Goal: Task Accomplishment & Management: Complete application form

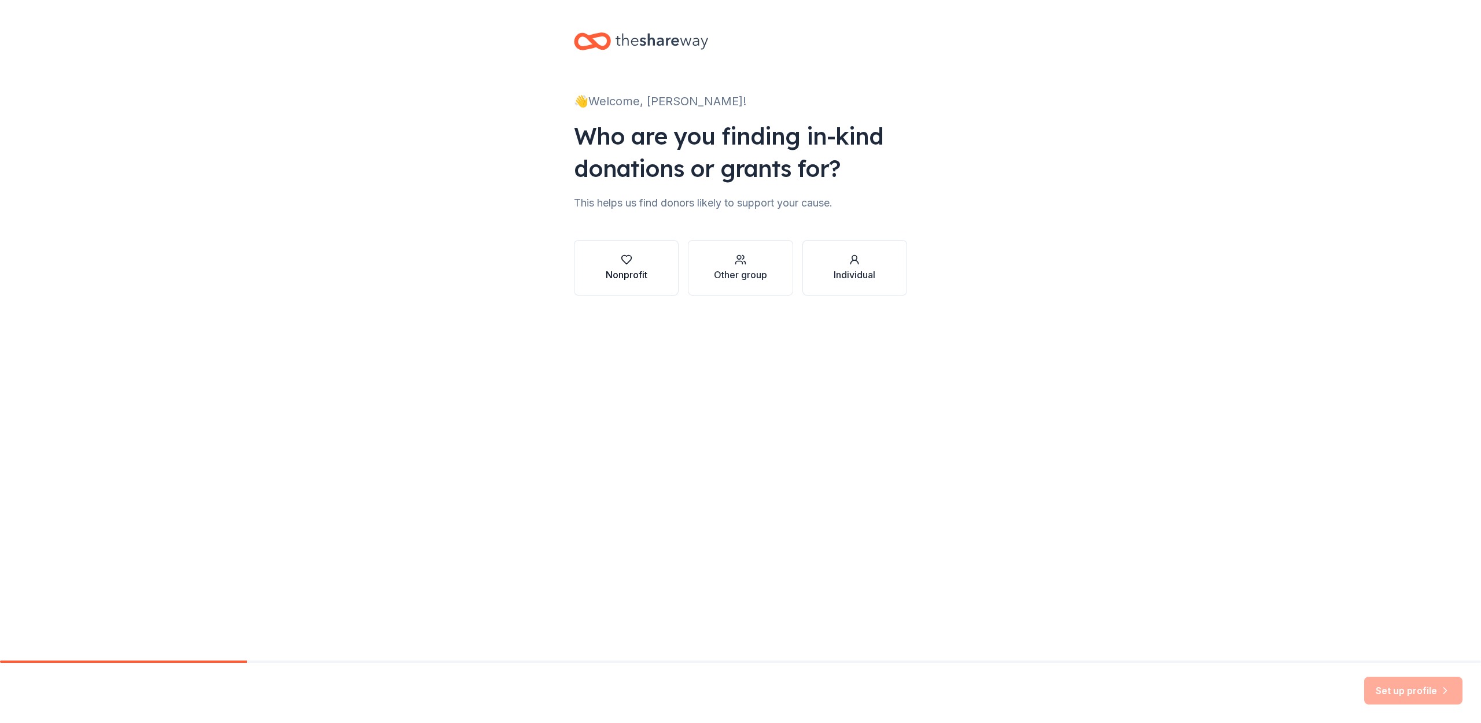
click at [630, 270] on div "Nonprofit" at bounding box center [627, 275] width 42 height 14
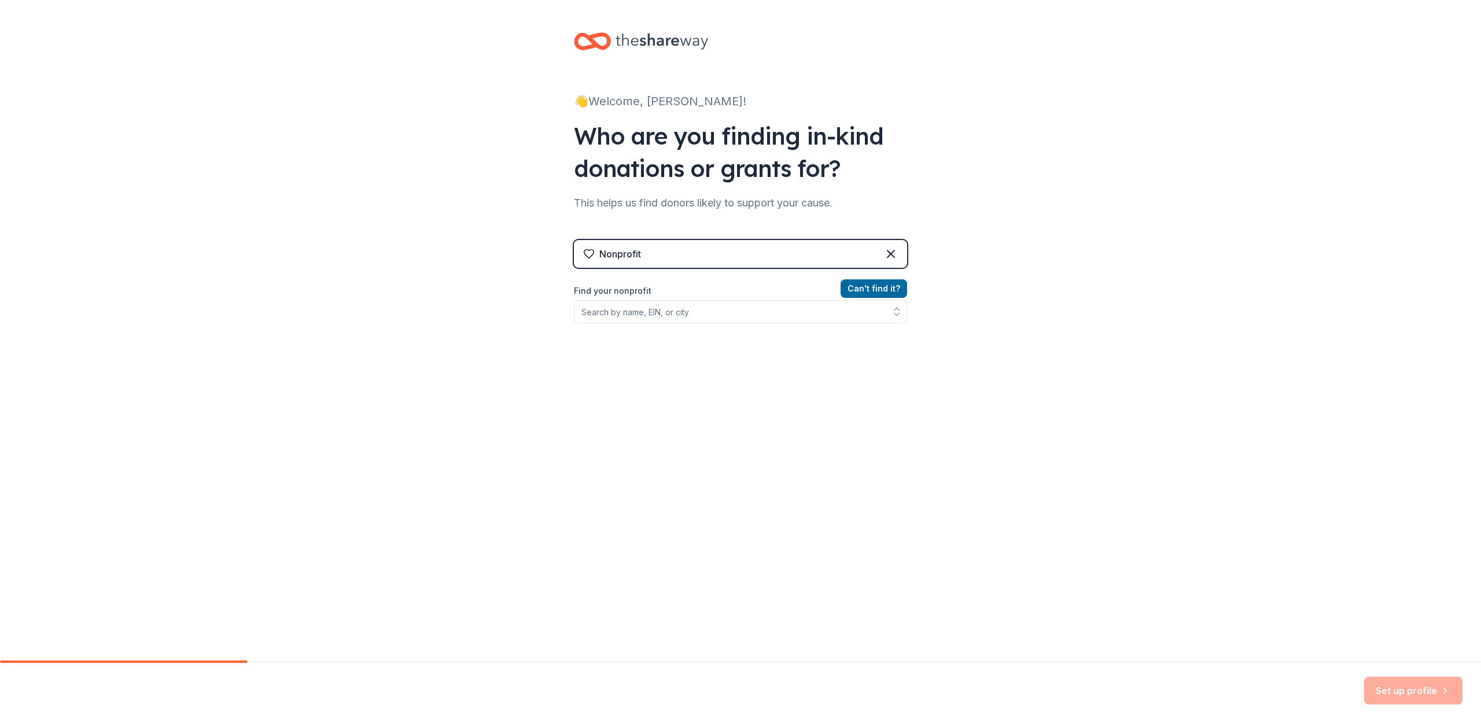
drag, startPoint x: 873, startPoint y: 287, endPoint x: 773, endPoint y: 316, distance: 104.7
click at [773, 316] on div "Can ' t find it? Find your nonprofit" at bounding box center [740, 349] width 333 height 134
click at [762, 309] on input "Find your nonprofit" at bounding box center [740, 311] width 333 height 23
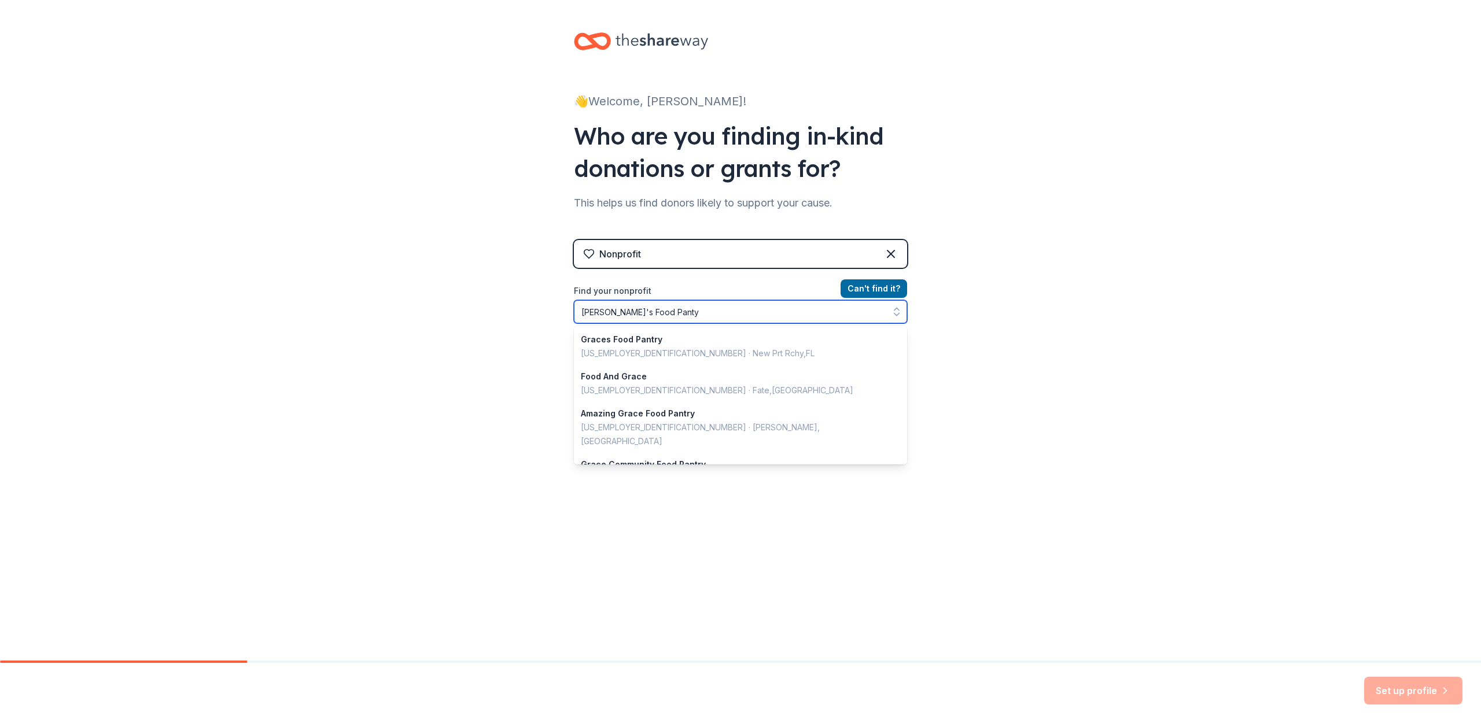
type input "[PERSON_NAME]'s Food Pantyr"
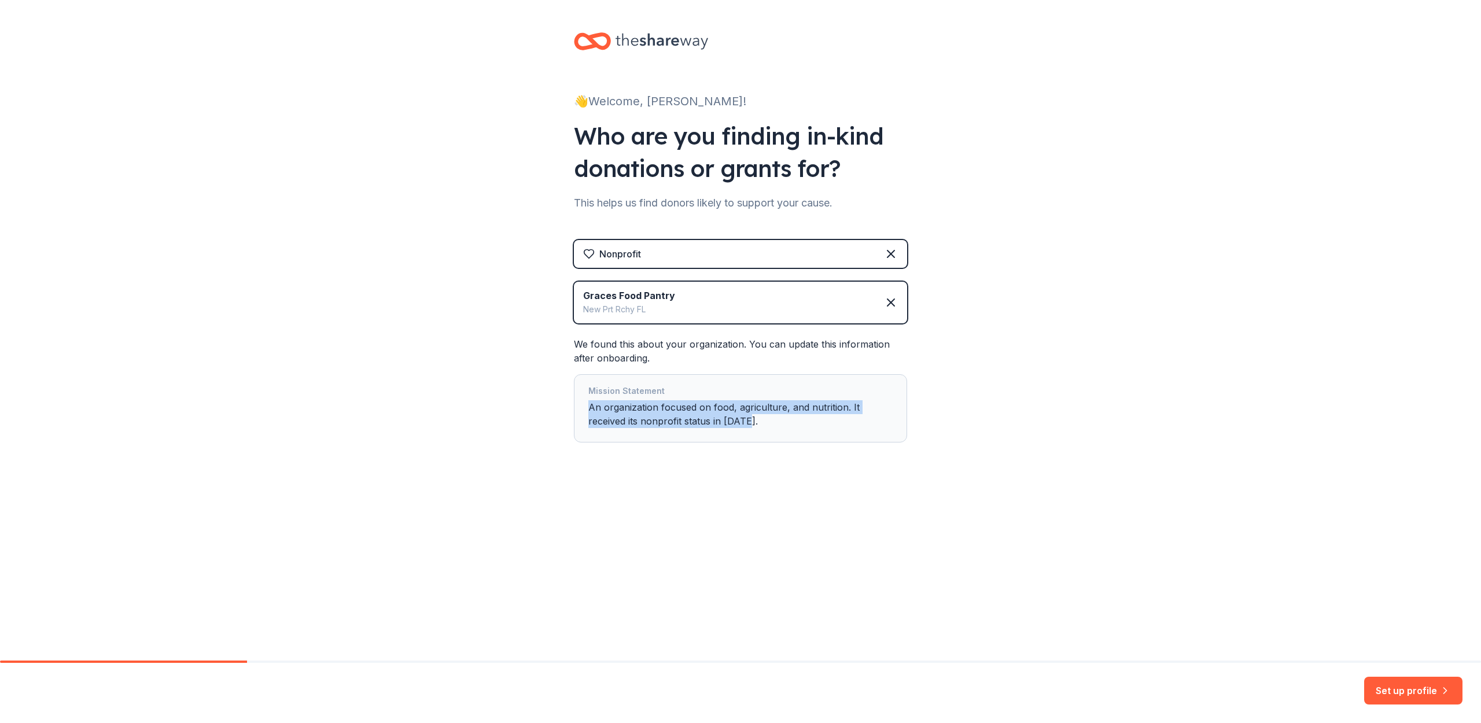
drag, startPoint x: 769, startPoint y: 419, endPoint x: 581, endPoint y: 412, distance: 188.1
click at [581, 412] on div "Mission Statement An organization focused on food, agriculture, and nutrition. …" at bounding box center [740, 408] width 333 height 68
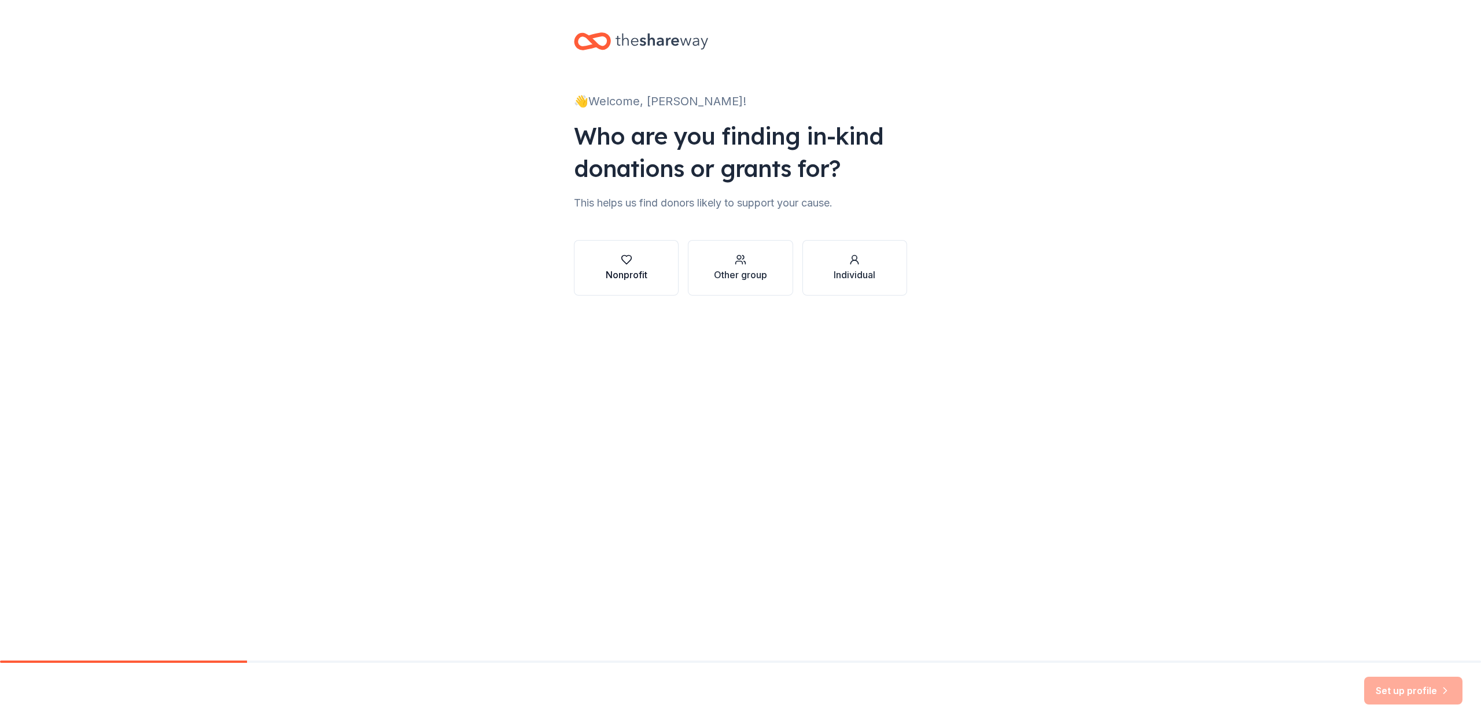
click at [618, 276] on div "Nonprofit" at bounding box center [627, 275] width 42 height 14
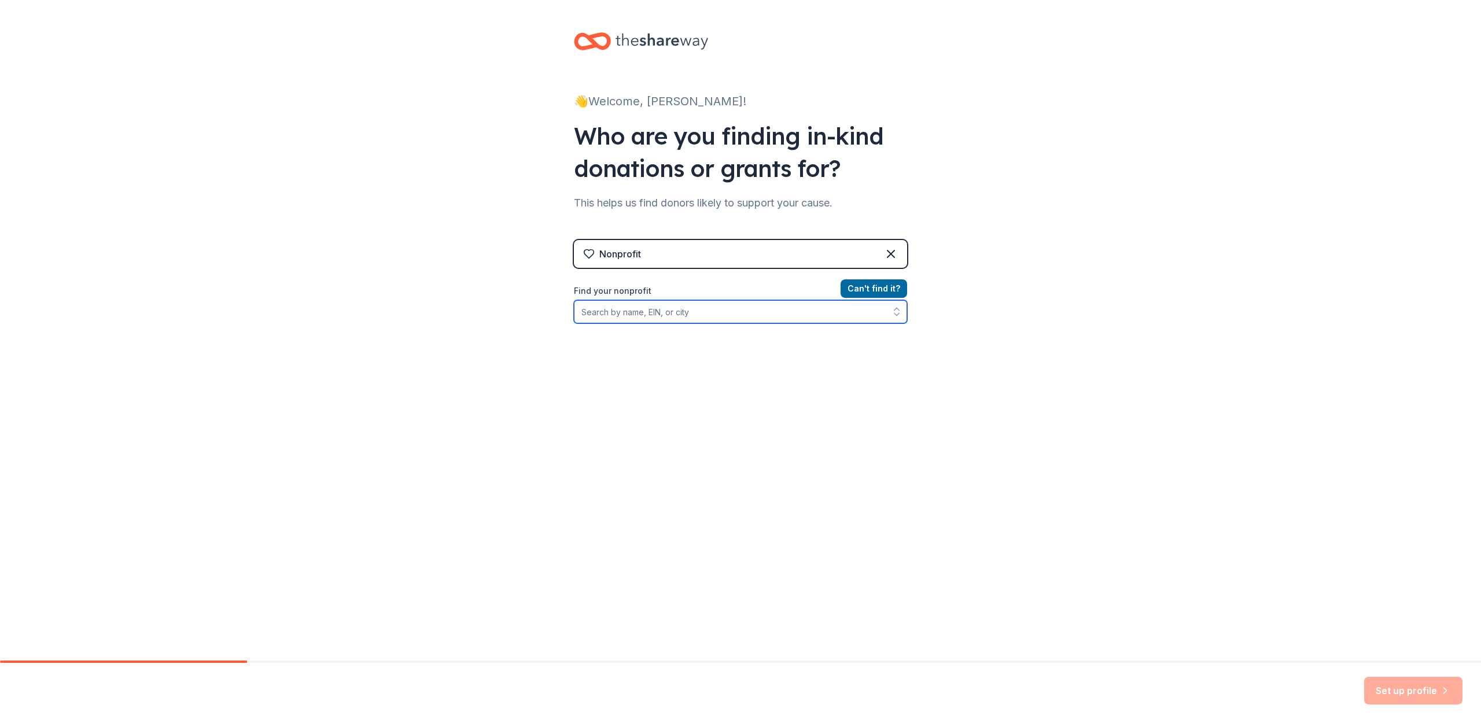
click at [650, 313] on input "Find your nonprofit" at bounding box center [740, 311] width 333 height 23
type input "Grace's food pantry"
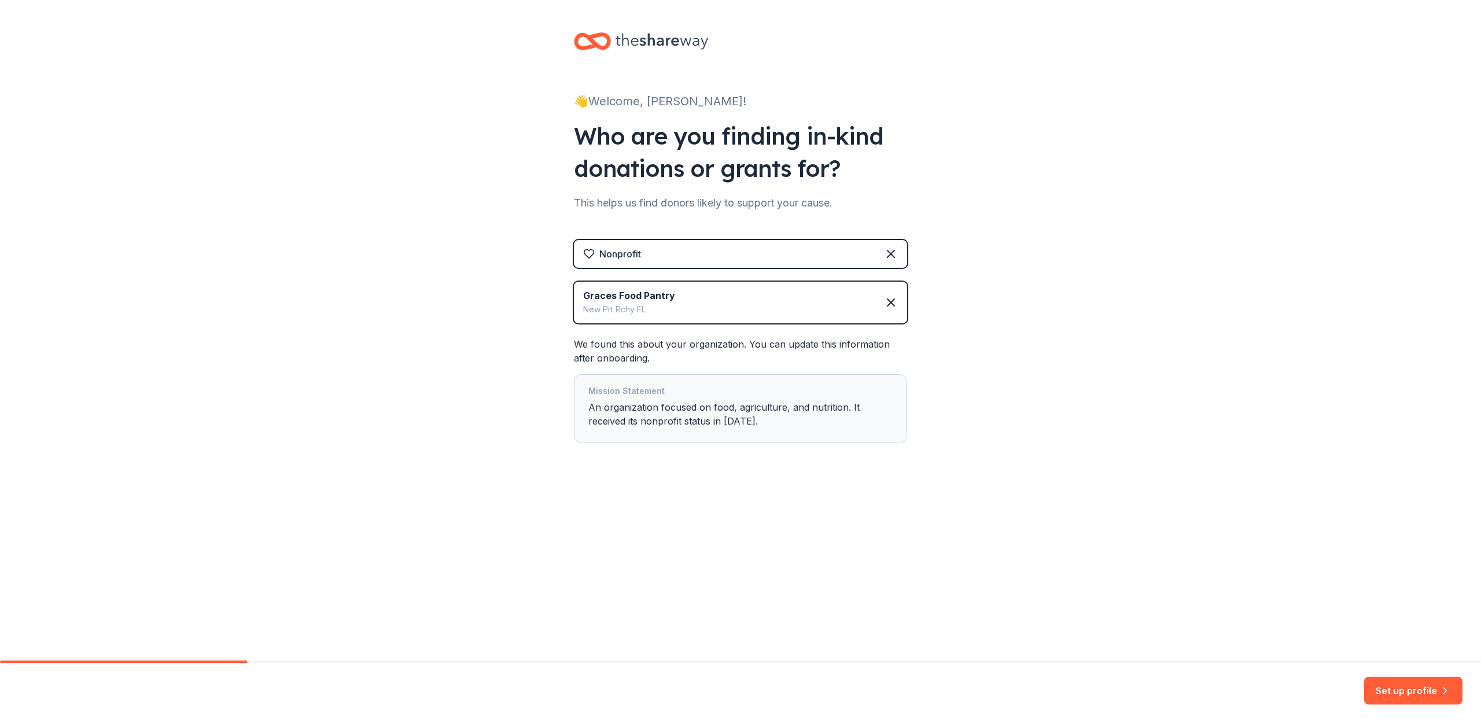
drag, startPoint x: 780, startPoint y: 424, endPoint x: 674, endPoint y: 429, distance: 106.0
click at [674, 429] on div "Mission Statement An organization focused on food, agriculture, and nutrition. …" at bounding box center [740, 408] width 304 height 49
click at [842, 429] on div "Mission Statement An organization focused on food, agriculture, and nutrition. …" at bounding box center [740, 408] width 304 height 49
click at [1400, 695] on button "Set up profile" at bounding box center [1413, 691] width 98 height 28
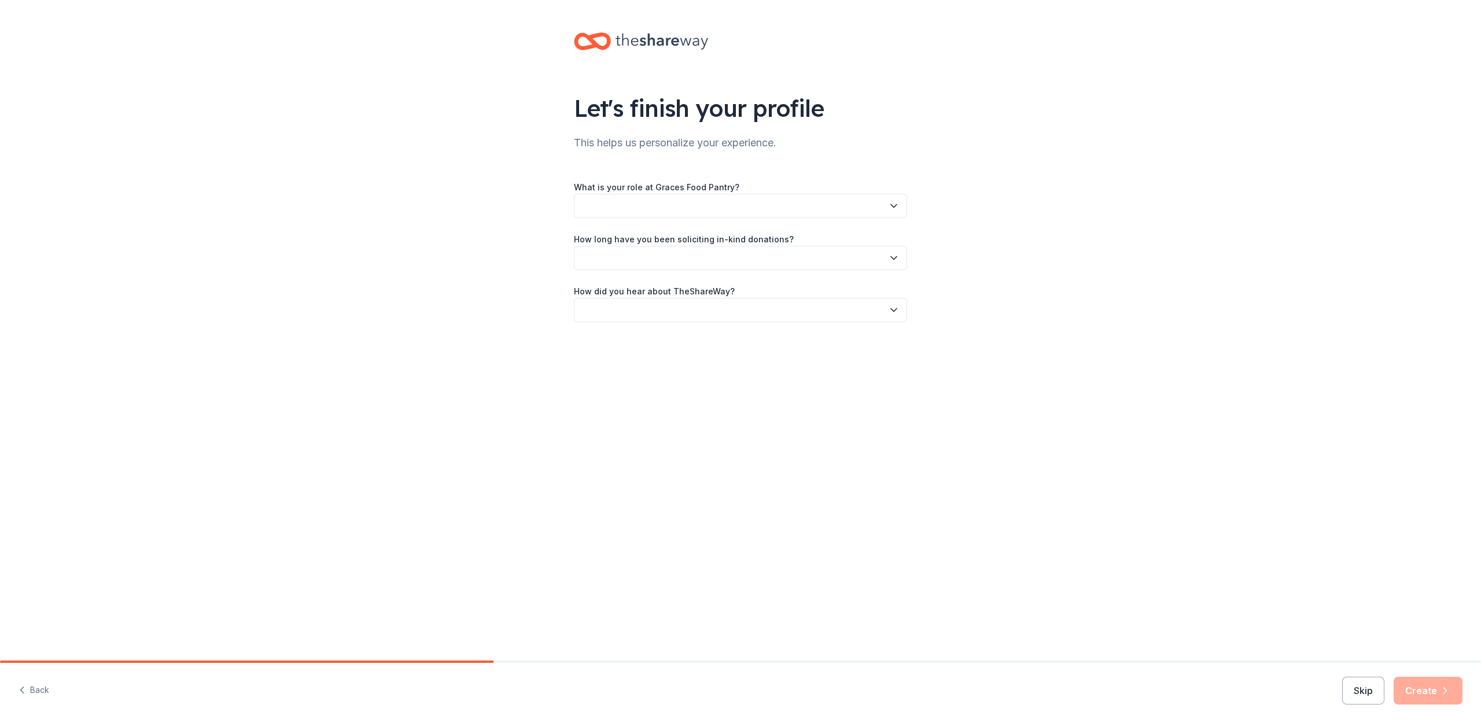
click at [761, 217] on button "button" at bounding box center [740, 206] width 333 height 24
click at [637, 309] on div "Event Coordinator/Planner" at bounding box center [636, 307] width 101 height 14
click at [665, 265] on button "button" at bounding box center [740, 258] width 333 height 24
click at [637, 332] on div "2 to 5 years" at bounding box center [740, 335] width 327 height 23
click at [647, 310] on button "button" at bounding box center [740, 310] width 333 height 24
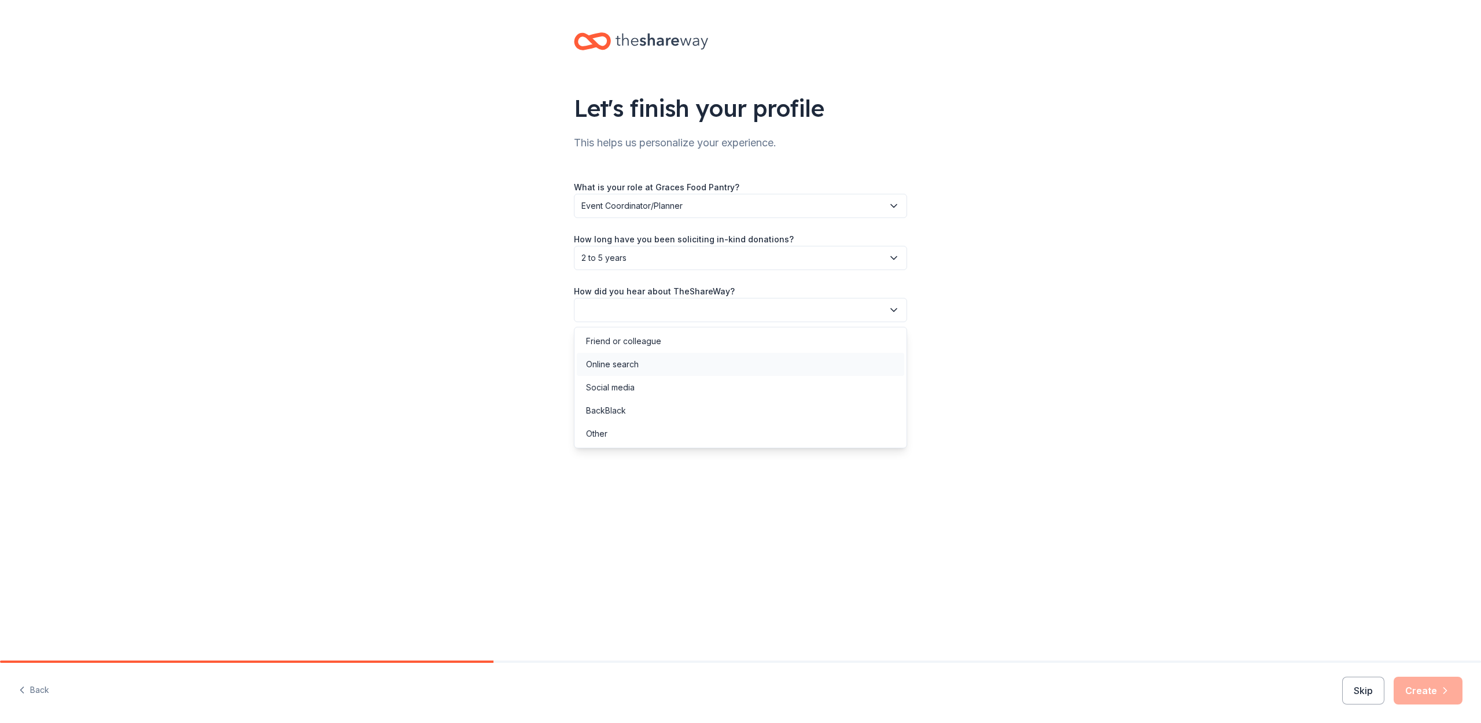
click at [647, 368] on div "Online search" at bounding box center [740, 364] width 327 height 23
click at [1429, 696] on button "Create" at bounding box center [1427, 691] width 69 height 28
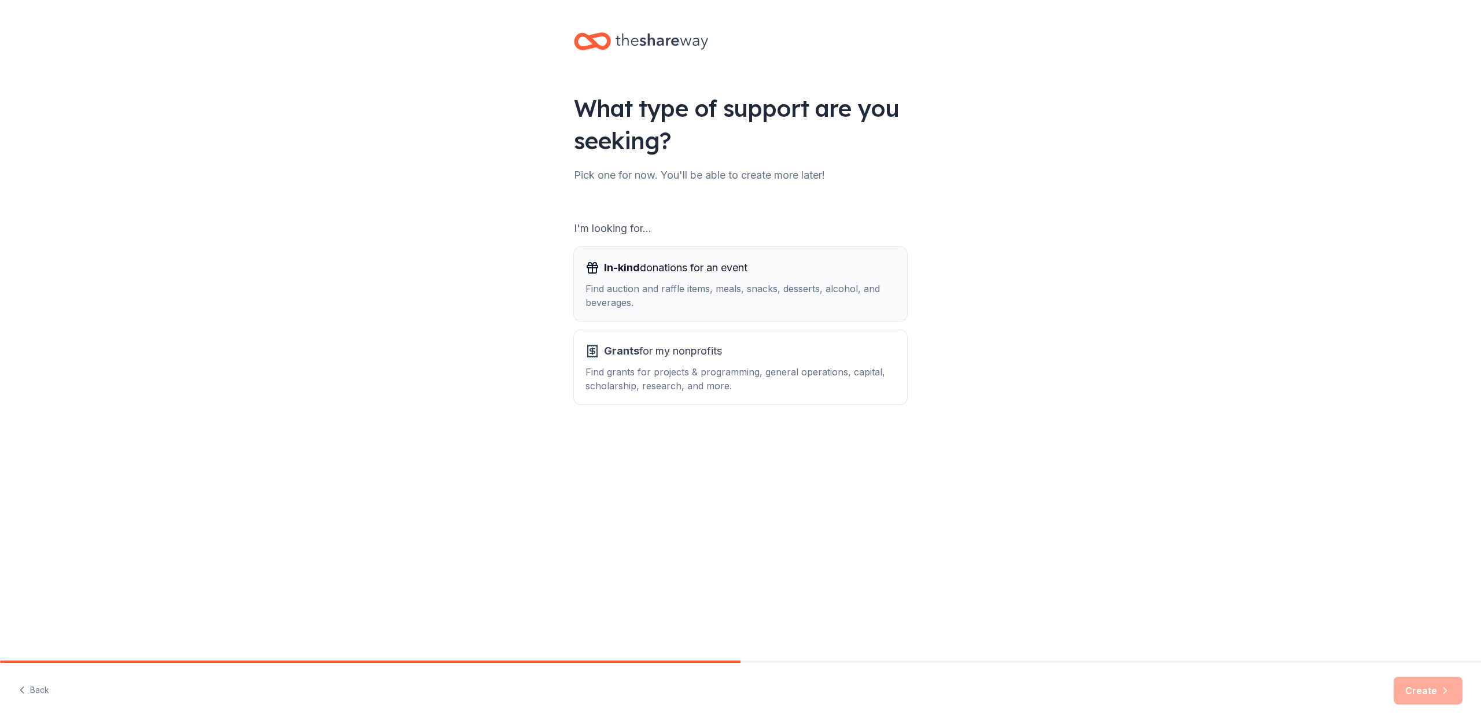
click at [777, 278] on div "In-kind donations for an event Find auction and raffle items, meals, snacks, de…" at bounding box center [740, 284] width 310 height 51
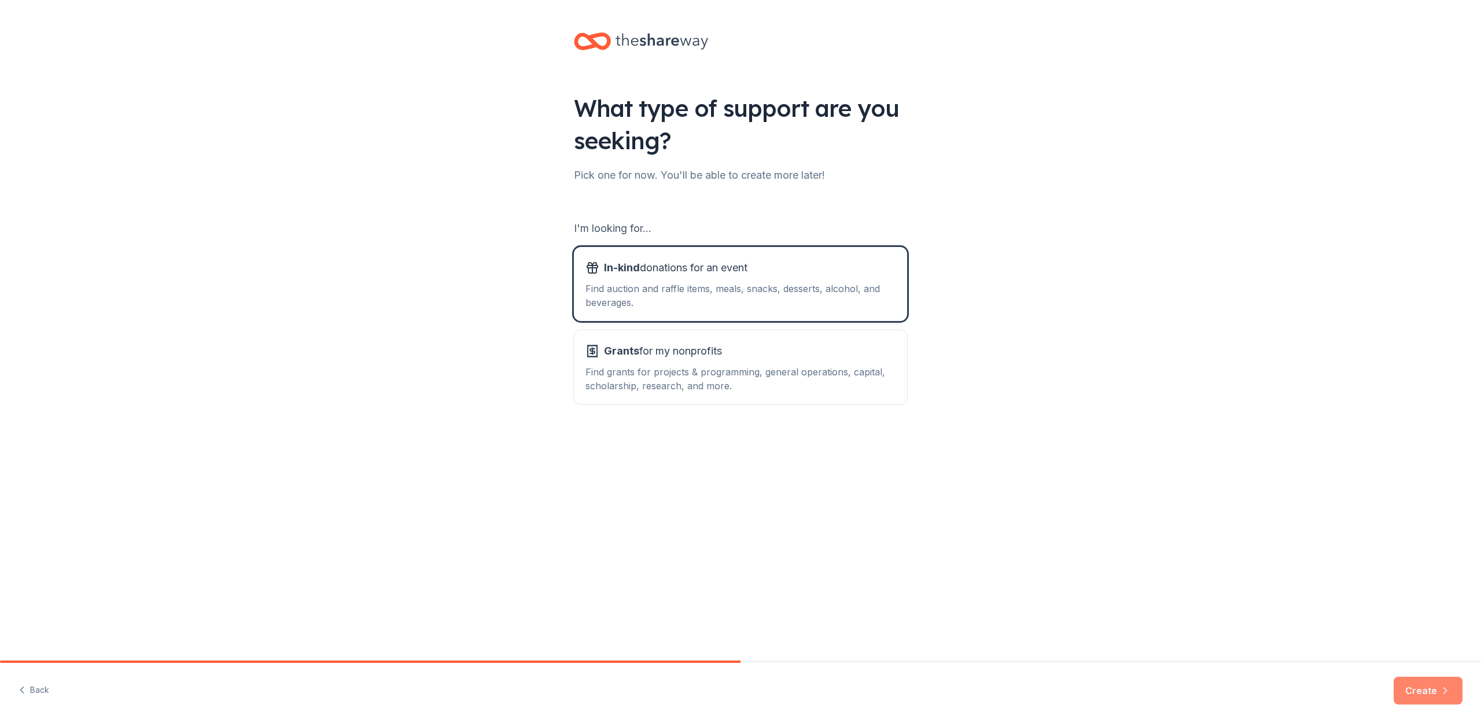
click at [1430, 692] on button "Create" at bounding box center [1427, 691] width 69 height 28
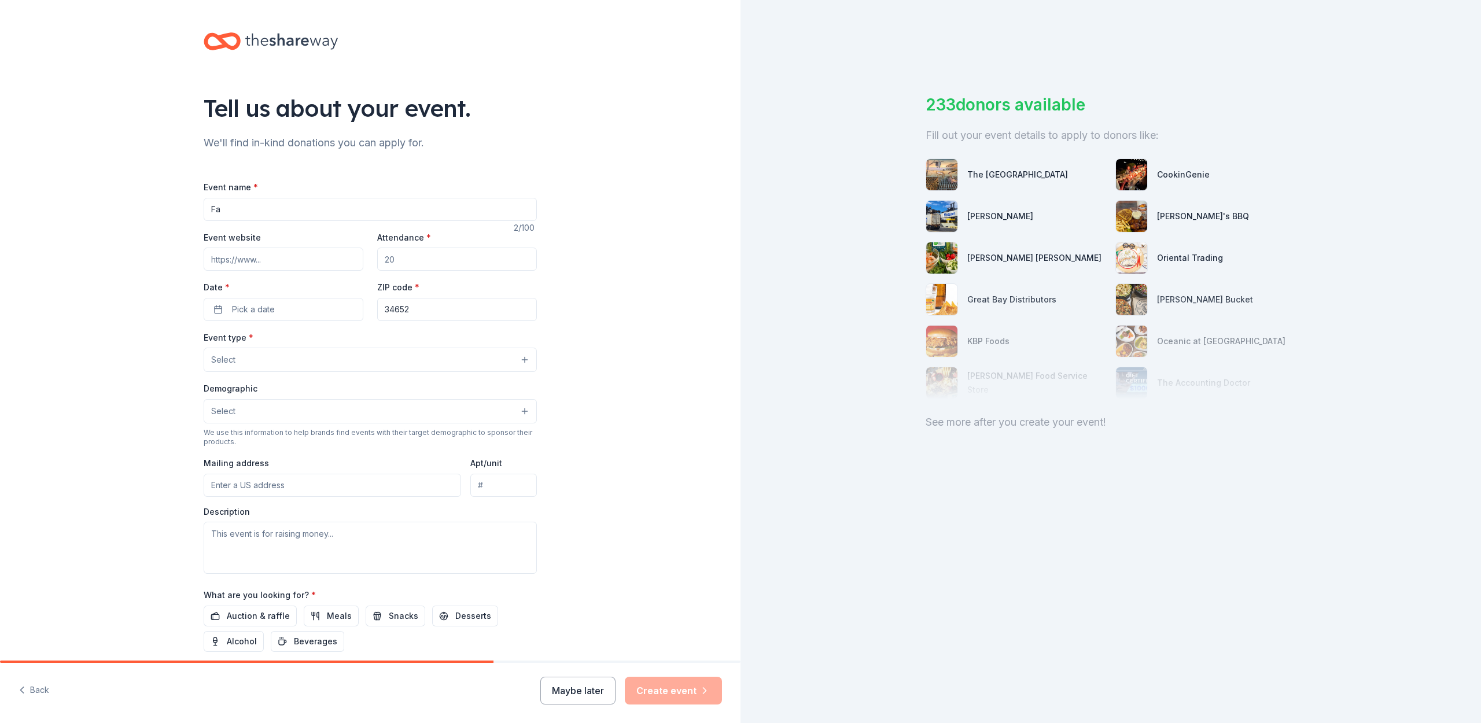
type input "F"
type input "G"
type input "T"
